Goal: Register for event/course

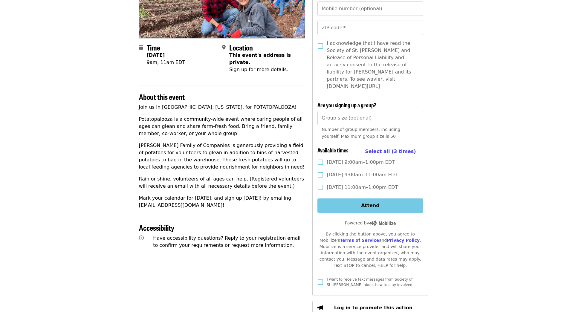
scroll to position [90, 0]
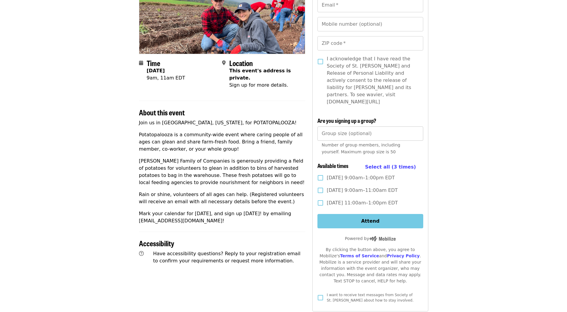
click at [416, 126] on input "*" at bounding box center [369, 133] width 105 height 14
click at [416, 128] on input "*" at bounding box center [369, 133] width 105 height 14
click at [415, 126] on input "*" at bounding box center [369, 133] width 105 height 14
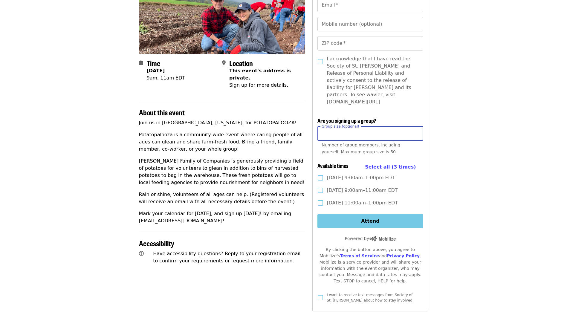
click at [415, 126] on input "*" at bounding box center [369, 133] width 105 height 14
click at [416, 127] on input "*" at bounding box center [369, 133] width 105 height 14
type input "*"
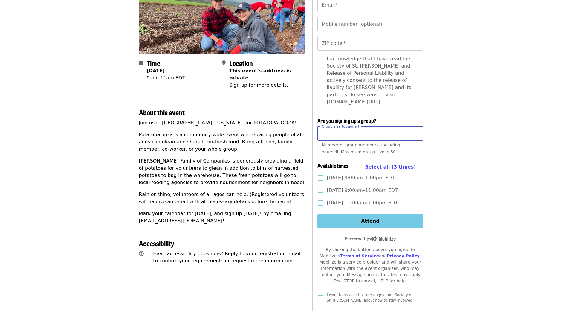
click at [416, 127] on input "*" at bounding box center [369, 133] width 105 height 14
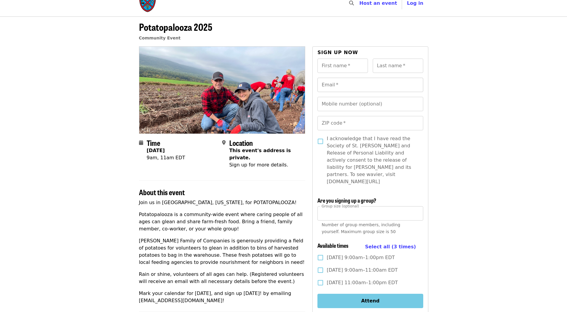
scroll to position [0, 0]
